Goal: Find specific page/section: Find specific page/section

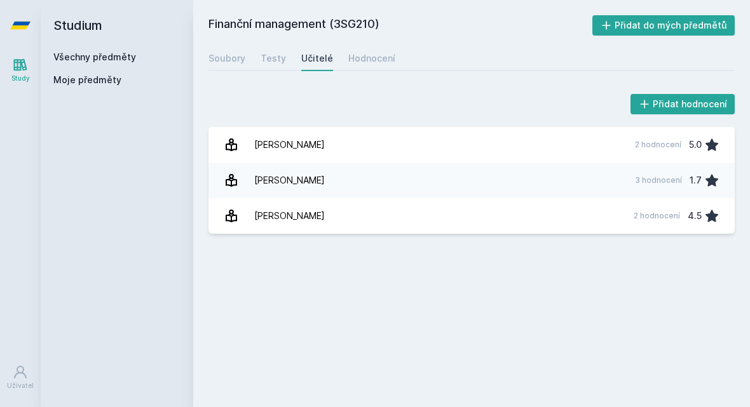
click at [93, 53] on link "Všechny předměty" at bounding box center [94, 56] width 83 height 11
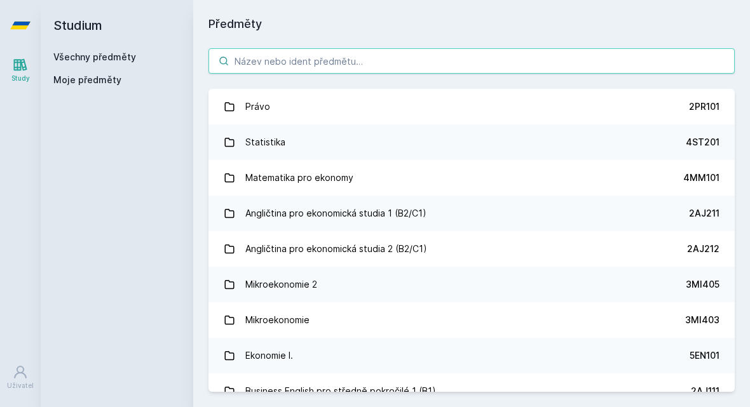
click at [370, 60] on input "search" at bounding box center [471, 60] width 526 height 25
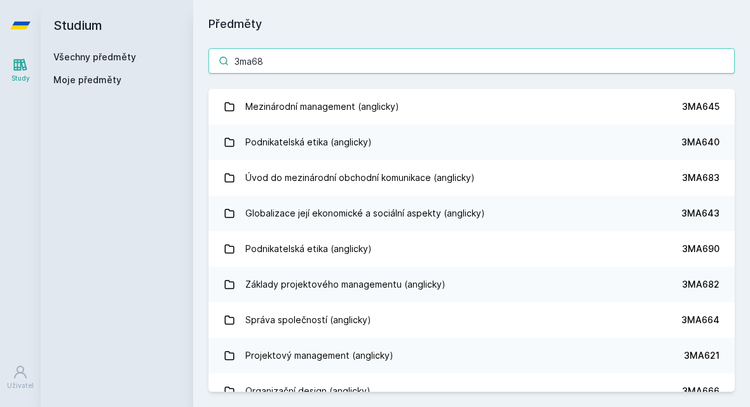
type input "3ma682"
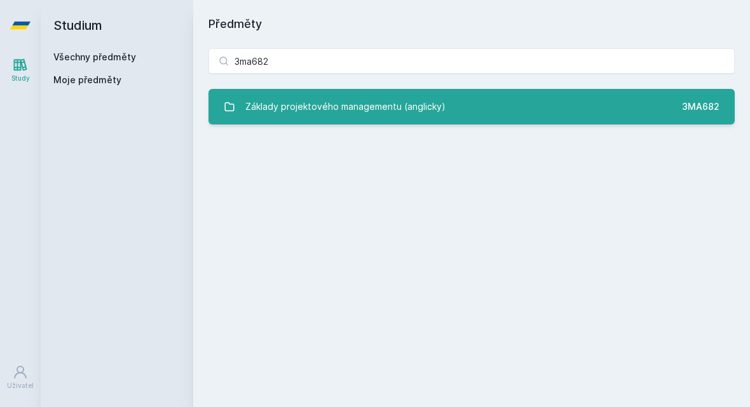
click at [371, 104] on div "Základy projektového managementu (anglicky)" at bounding box center [345, 106] width 200 height 25
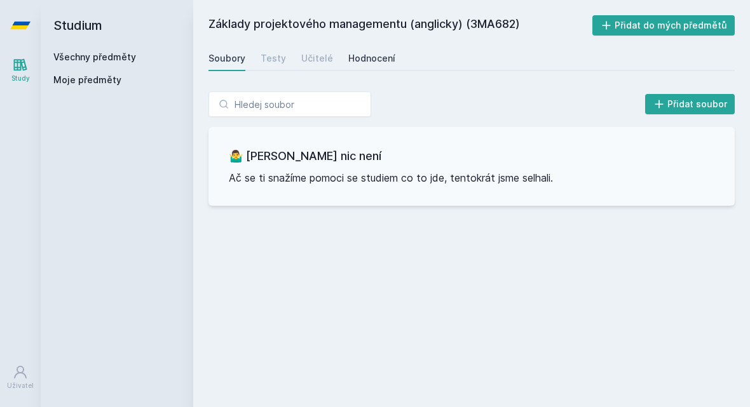
click at [348, 68] on link "Hodnocení" at bounding box center [371, 58] width 47 height 25
